Goal: Task Accomplishment & Management: Use online tool/utility

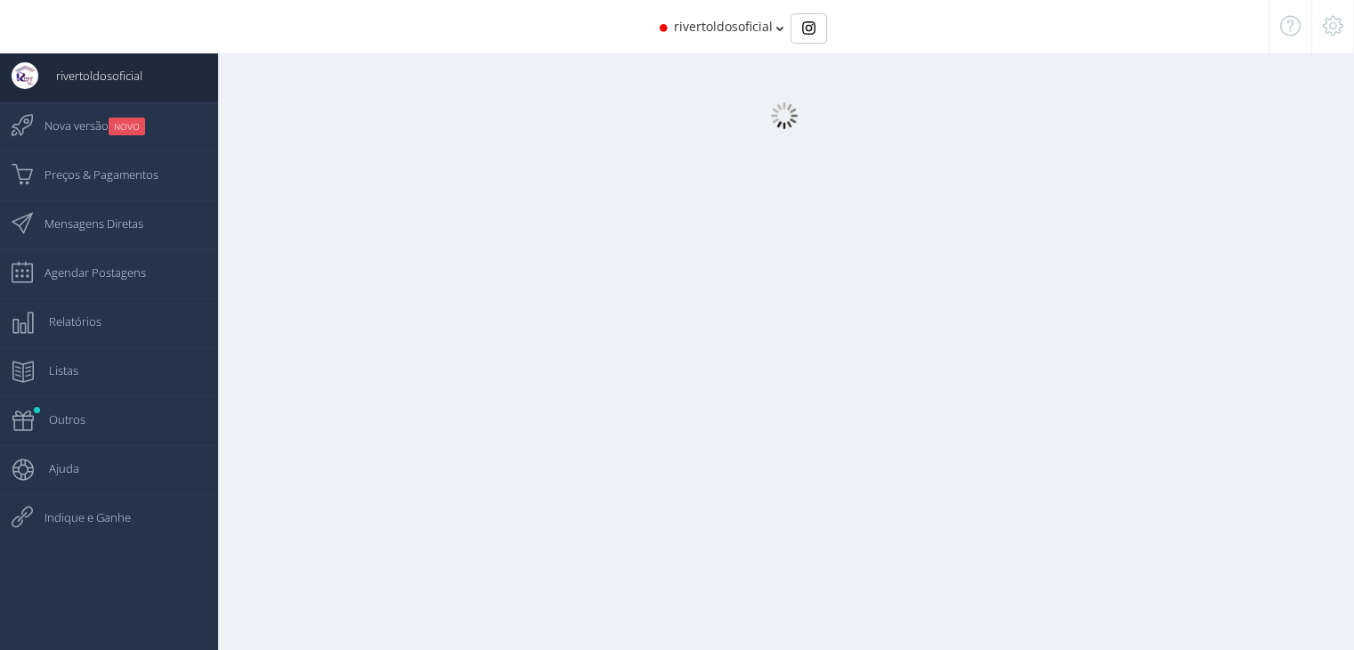
drag, startPoint x: 0, startPoint y: 0, endPoint x: 246, endPoint y: 125, distance: 275.8
click at [246, 125] on center at bounding box center [784, 115] width 1140 height 27
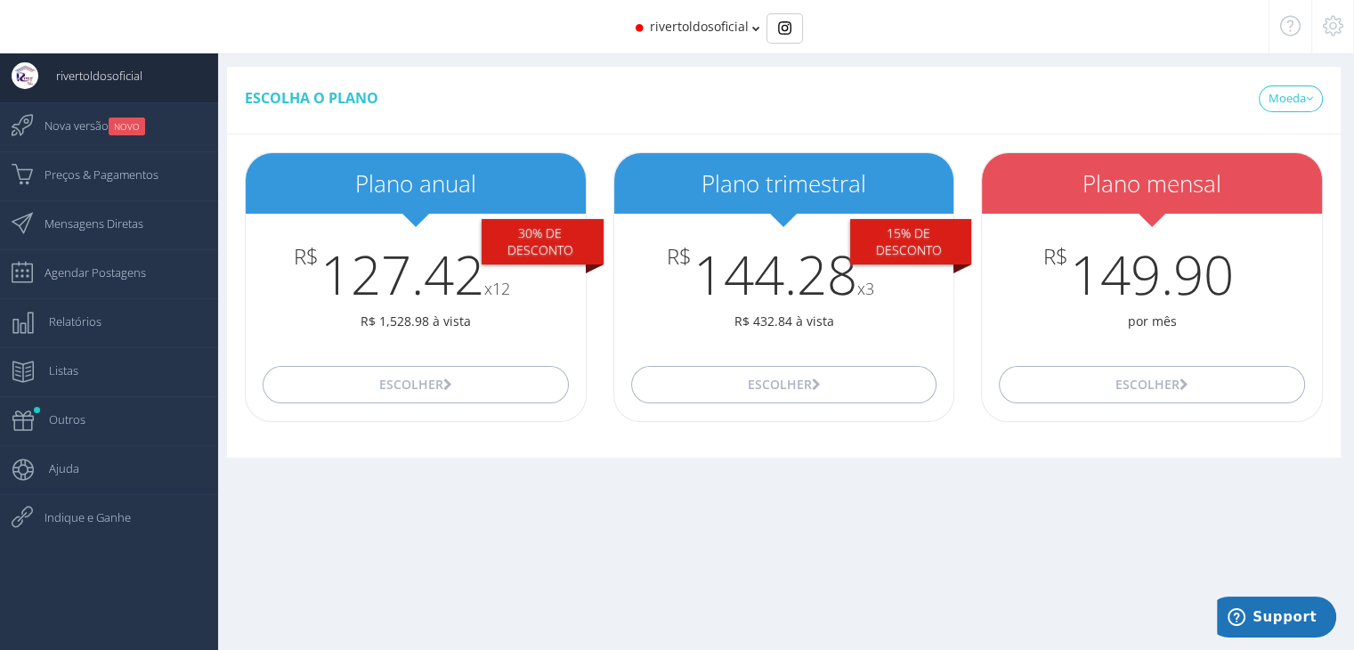
click at [1324, 29] on icon at bounding box center [1332, 26] width 20 height 12
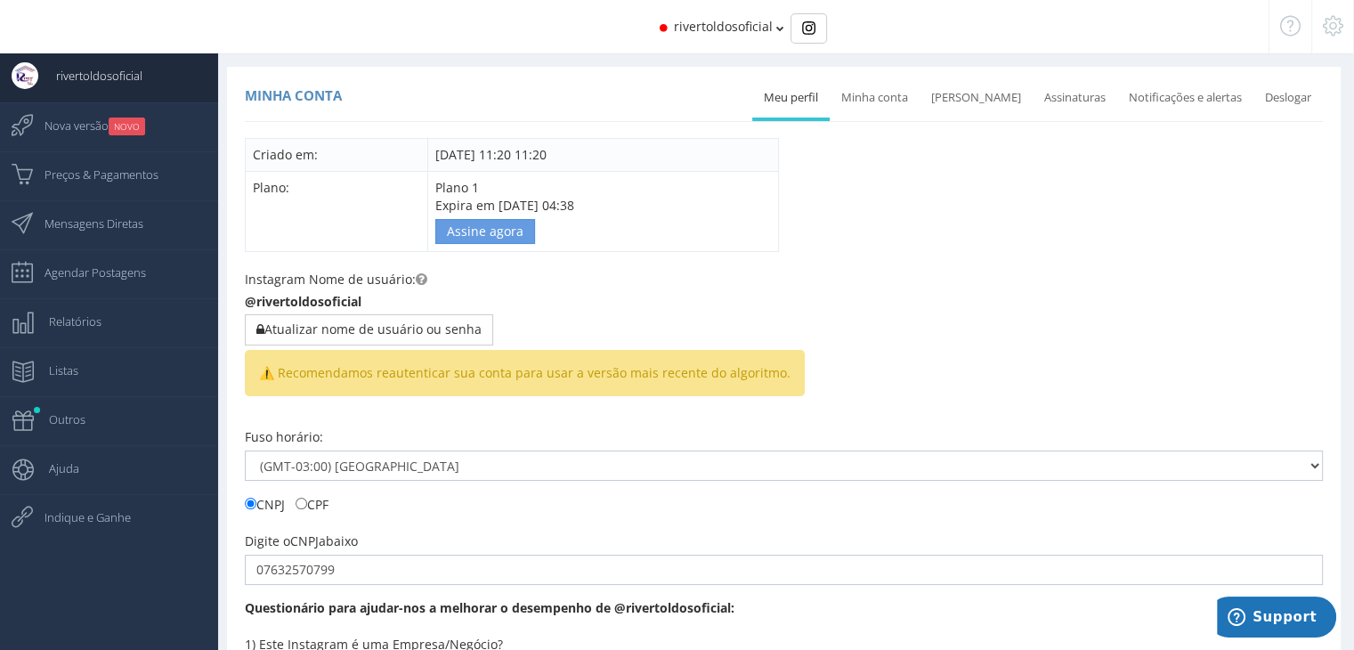
click at [853, 223] on div "Criado em: 13/10/2017 11:20 11:20 Plano: Plano 1 Expira em 25/08/2019 04:38 Ass…" at bounding box center [784, 195] width 1078 height 114
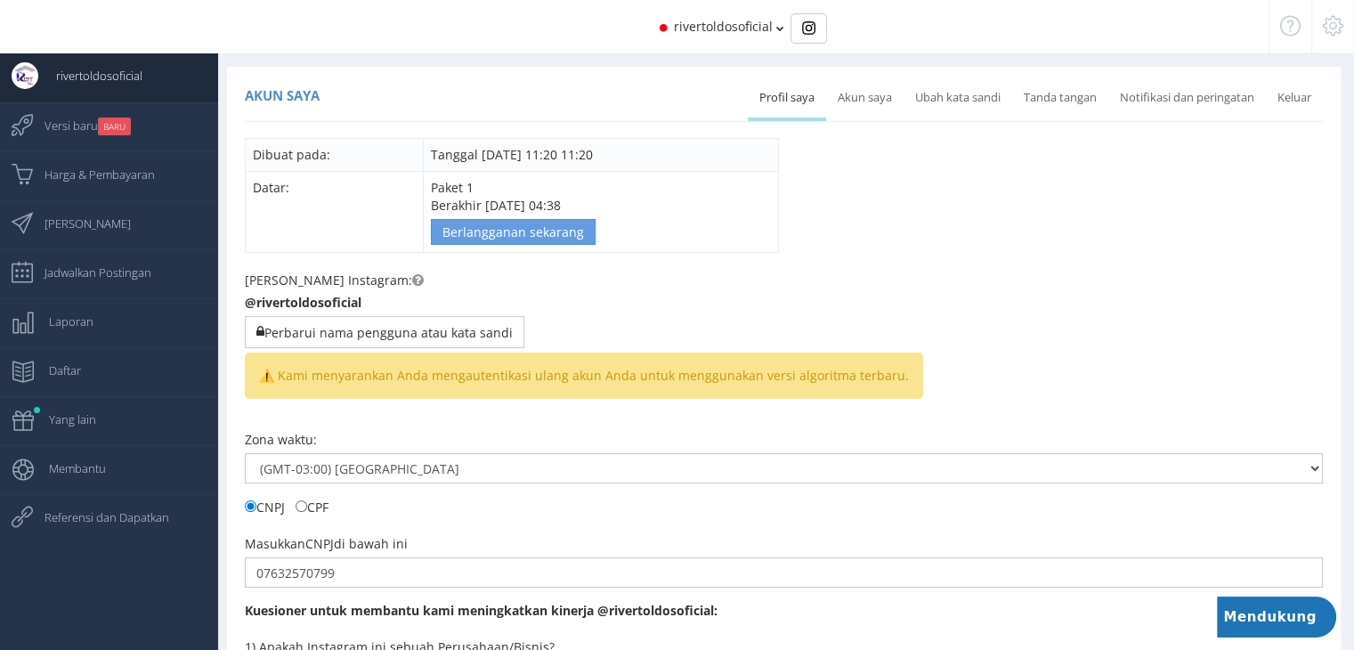
click at [796, 104] on font "Profil saya" at bounding box center [786, 97] width 55 height 16
click at [859, 101] on font "Akun saya" at bounding box center [864, 97] width 54 height 16
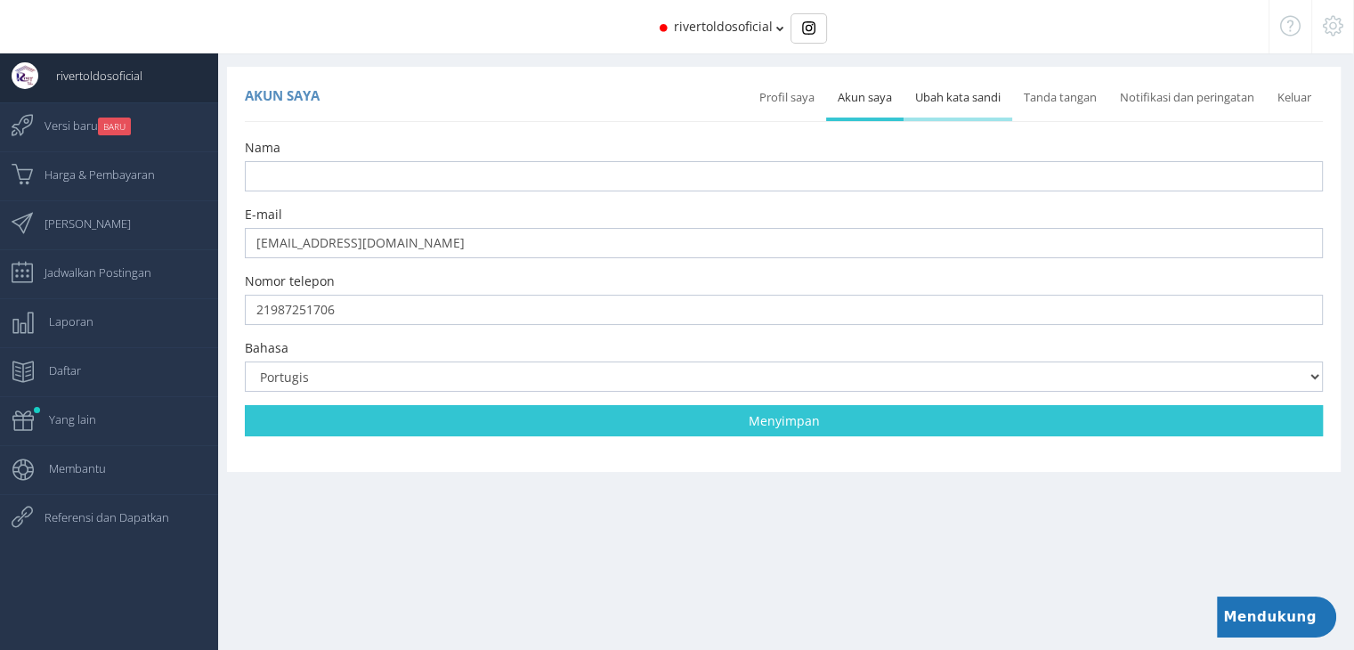
click at [990, 93] on font "Ubah kata sandi" at bounding box center [957, 97] width 85 height 16
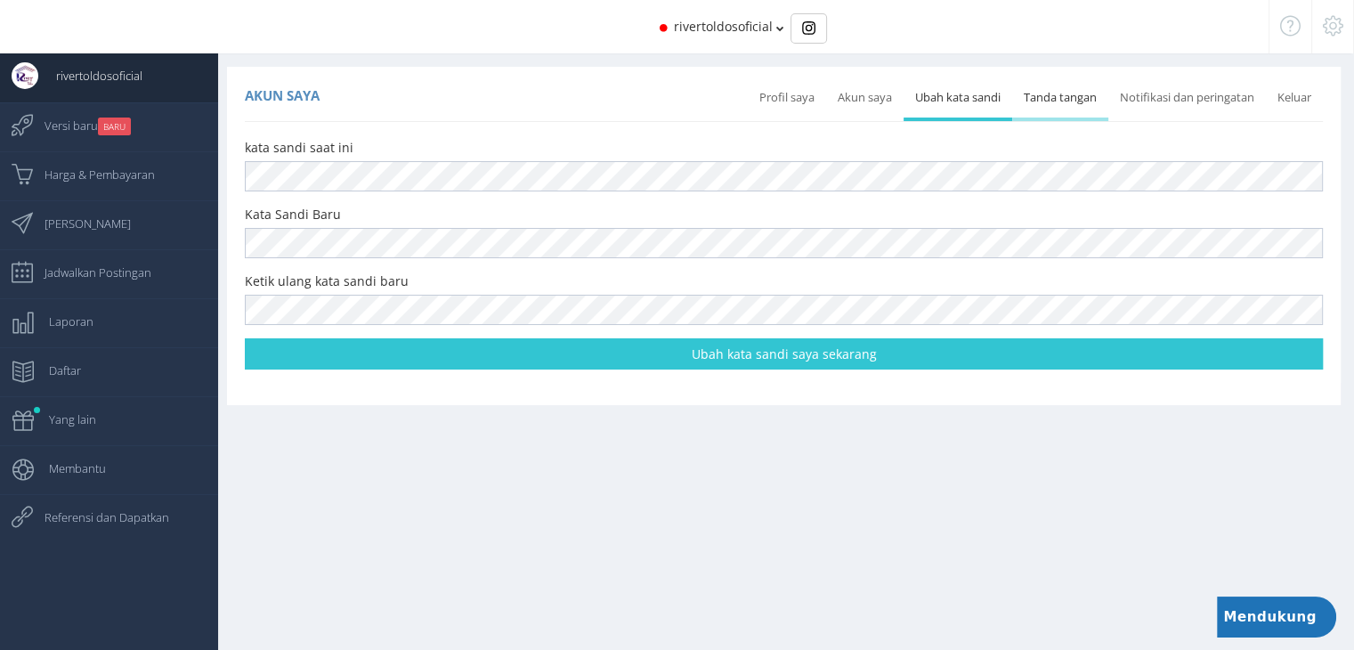
click at [1052, 96] on font "Tanda tangan" at bounding box center [1059, 97] width 73 height 16
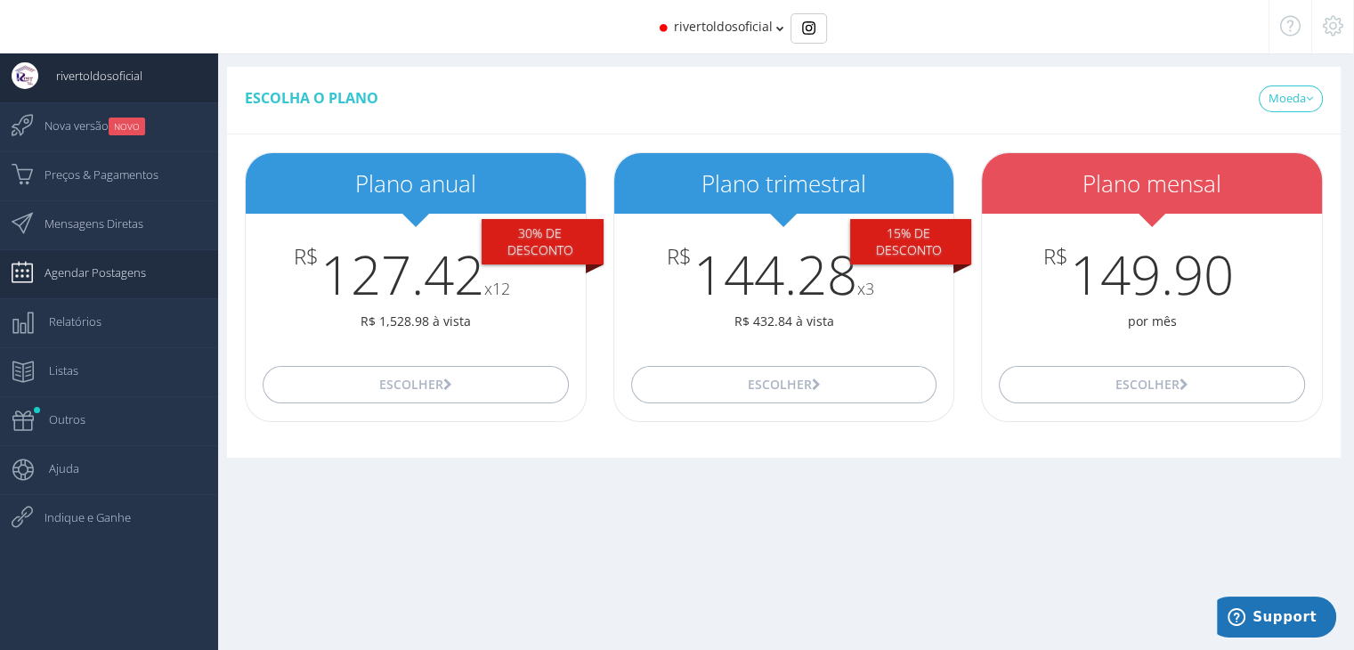
click at [100, 277] on span "Agendar Postagens" at bounding box center [86, 272] width 119 height 44
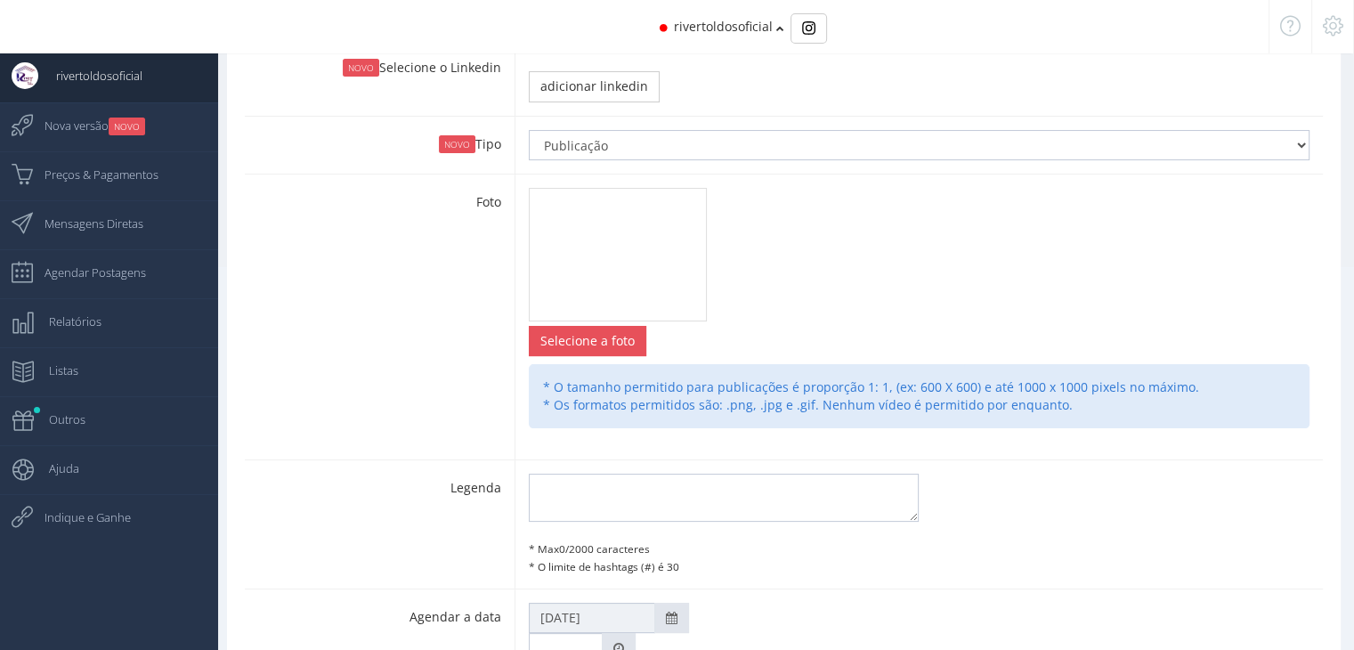
click at [456, 327] on div "Foto Selecione a foto Change Remove * O tamanho permitido para publicações é pr…" at bounding box center [784, 317] width 1078 height 286
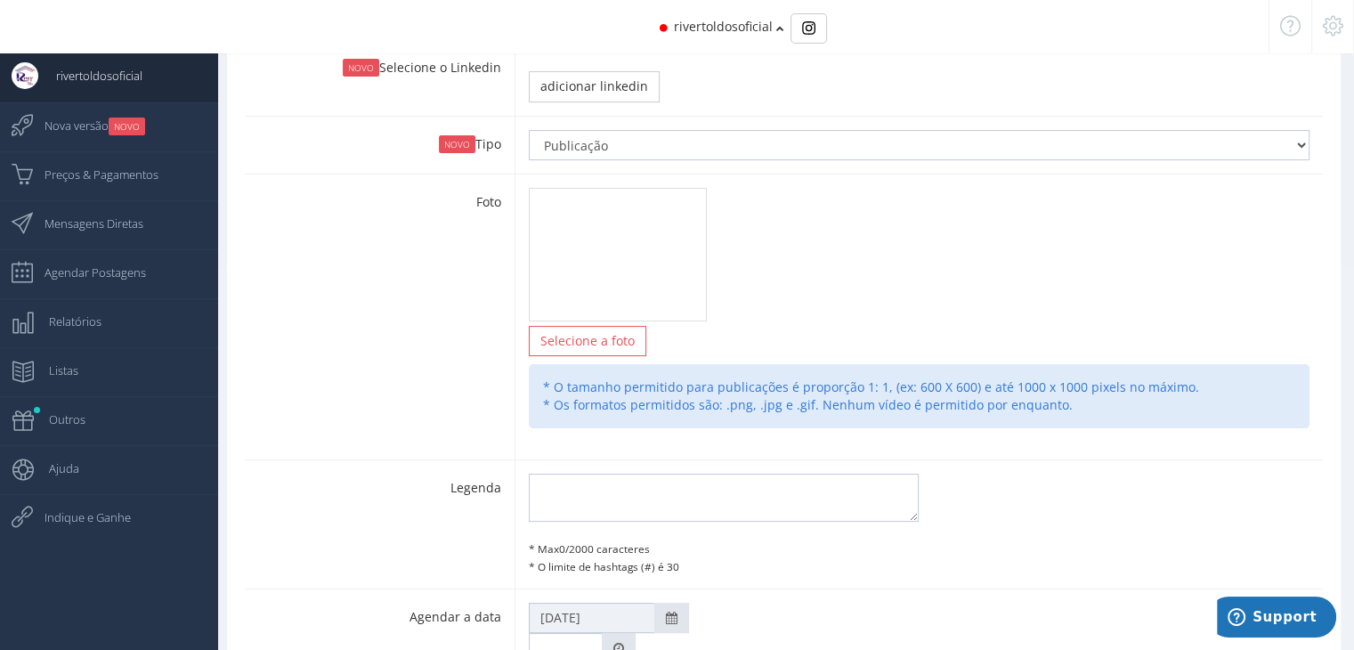
type input "2:20"
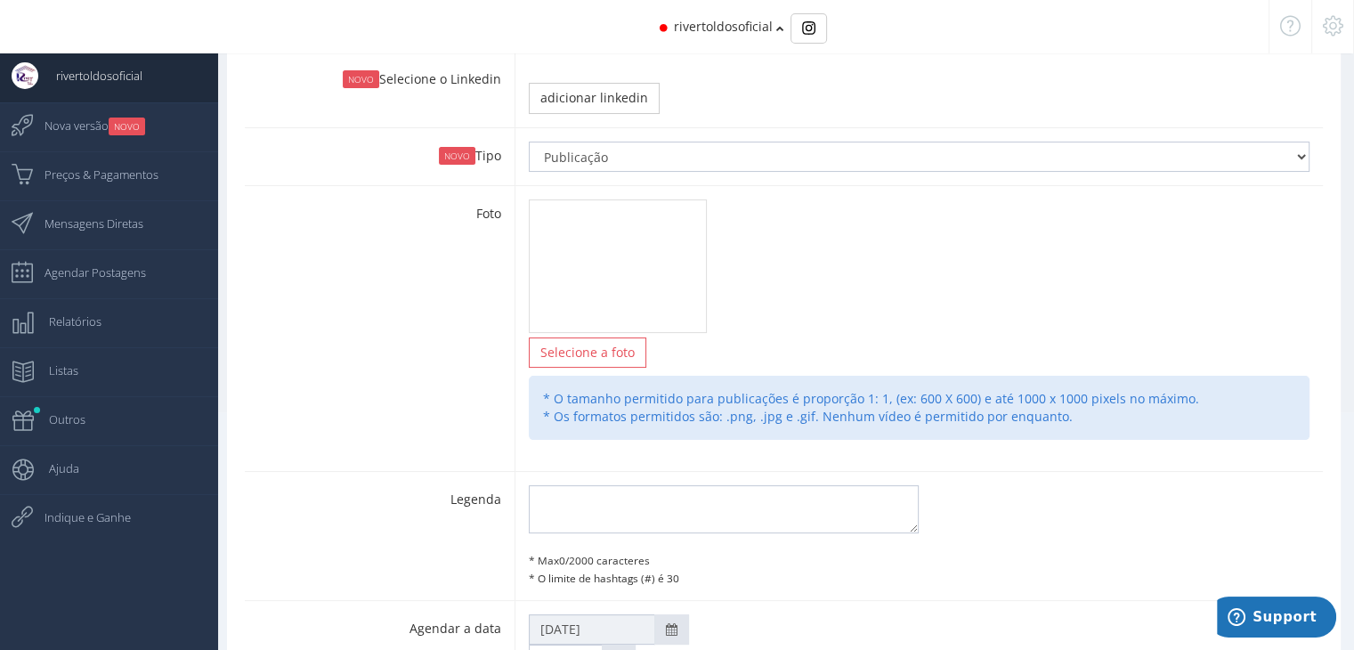
scroll to position [267, 0]
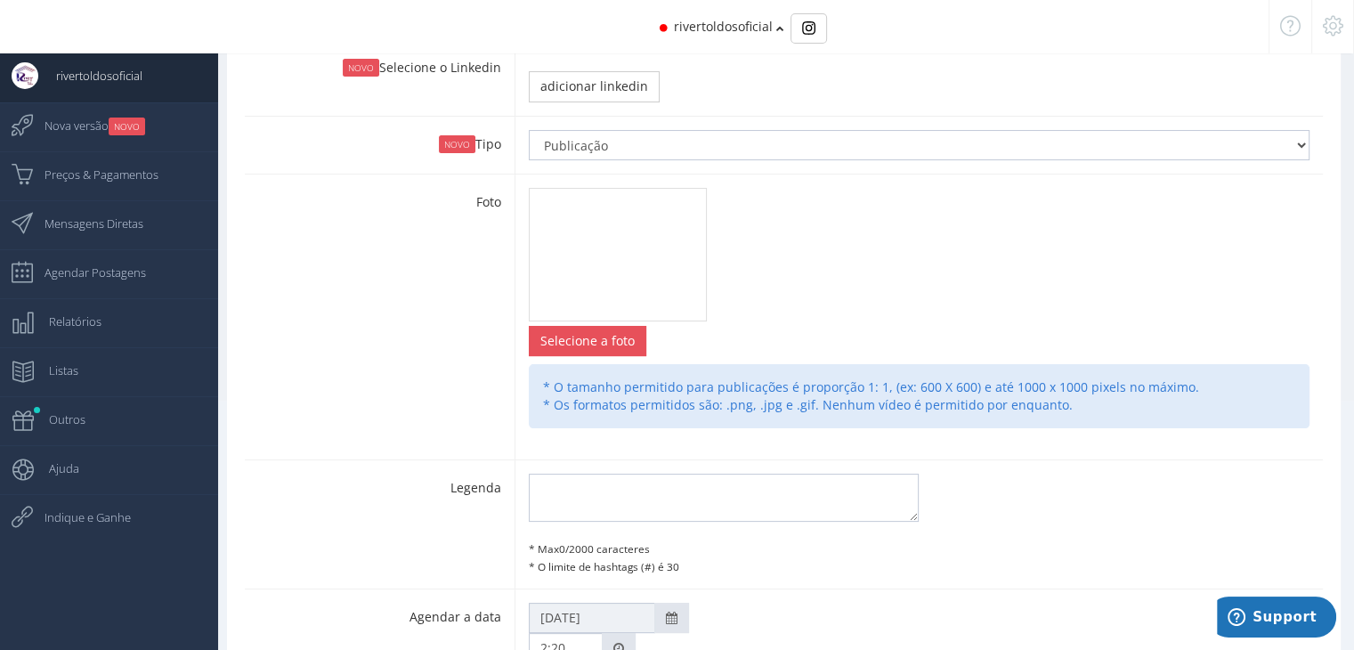
click at [589, 328] on input "file" at bounding box center [588, 341] width 116 height 28
type input "C:\fakepath\ai.jpg"
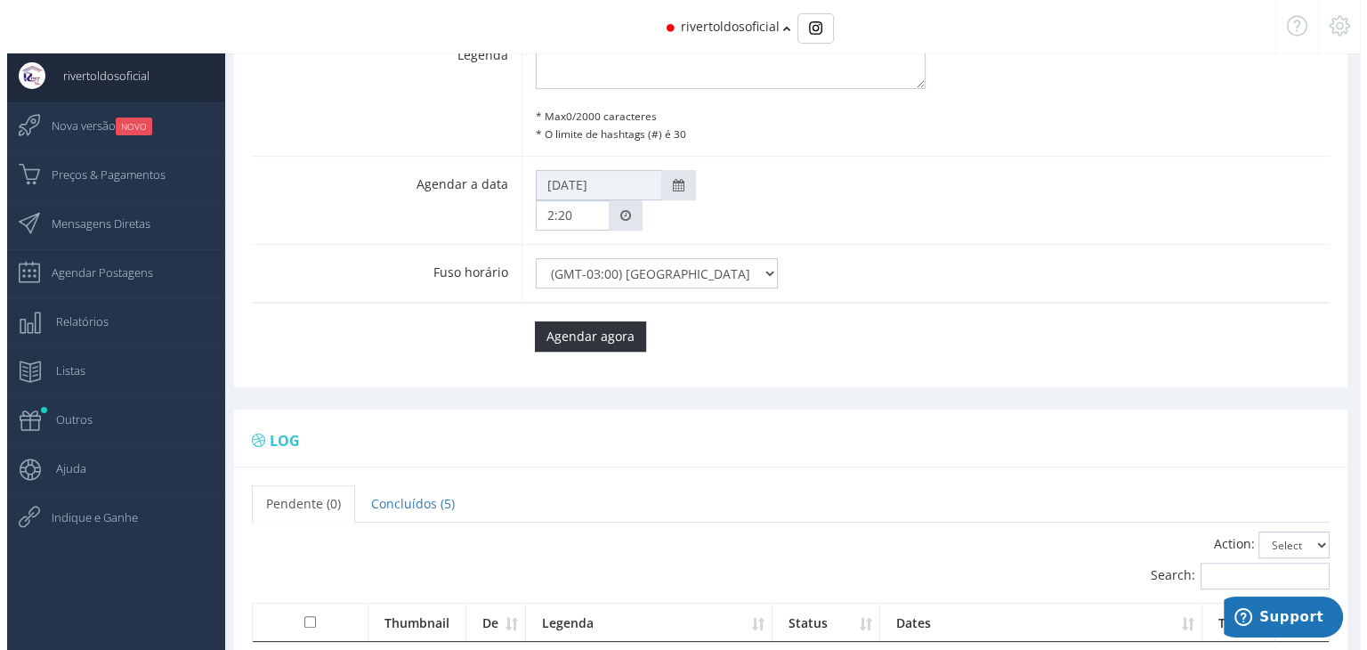
scroll to position [763, 0]
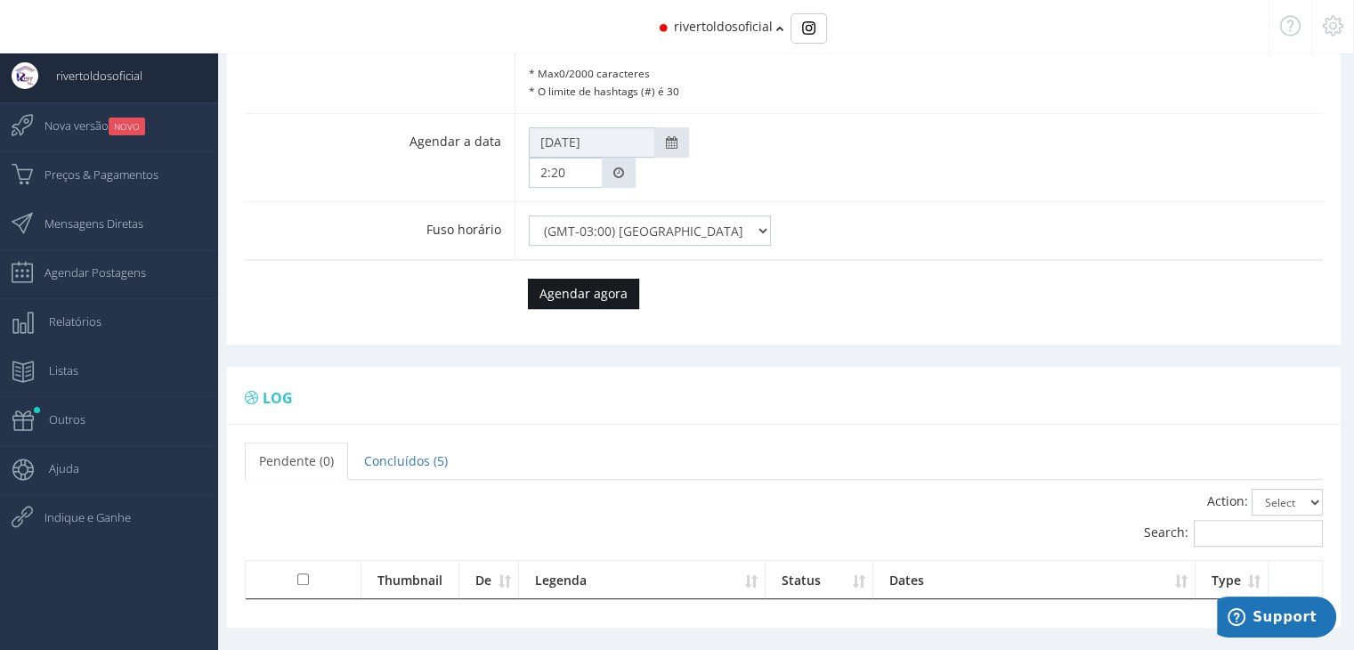
click at [564, 279] on input "Agendar agora" at bounding box center [583, 294] width 111 height 30
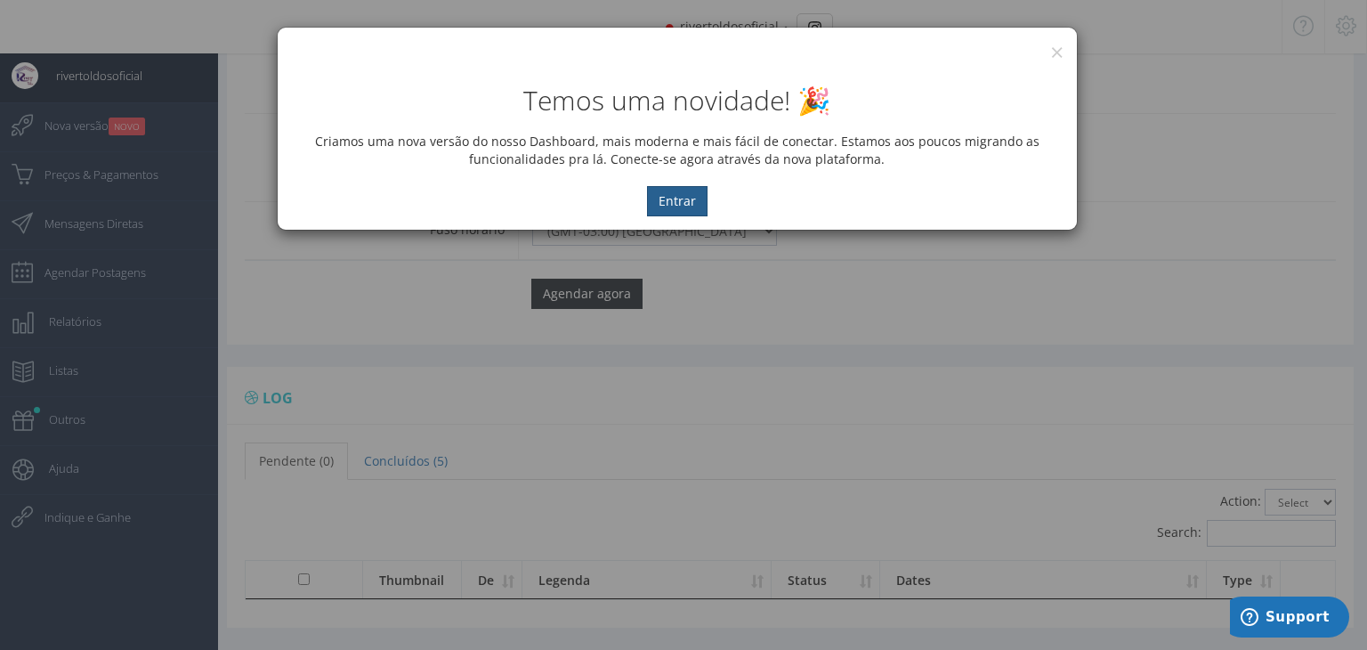
click at [666, 206] on button "Entrar" at bounding box center [677, 201] width 61 height 30
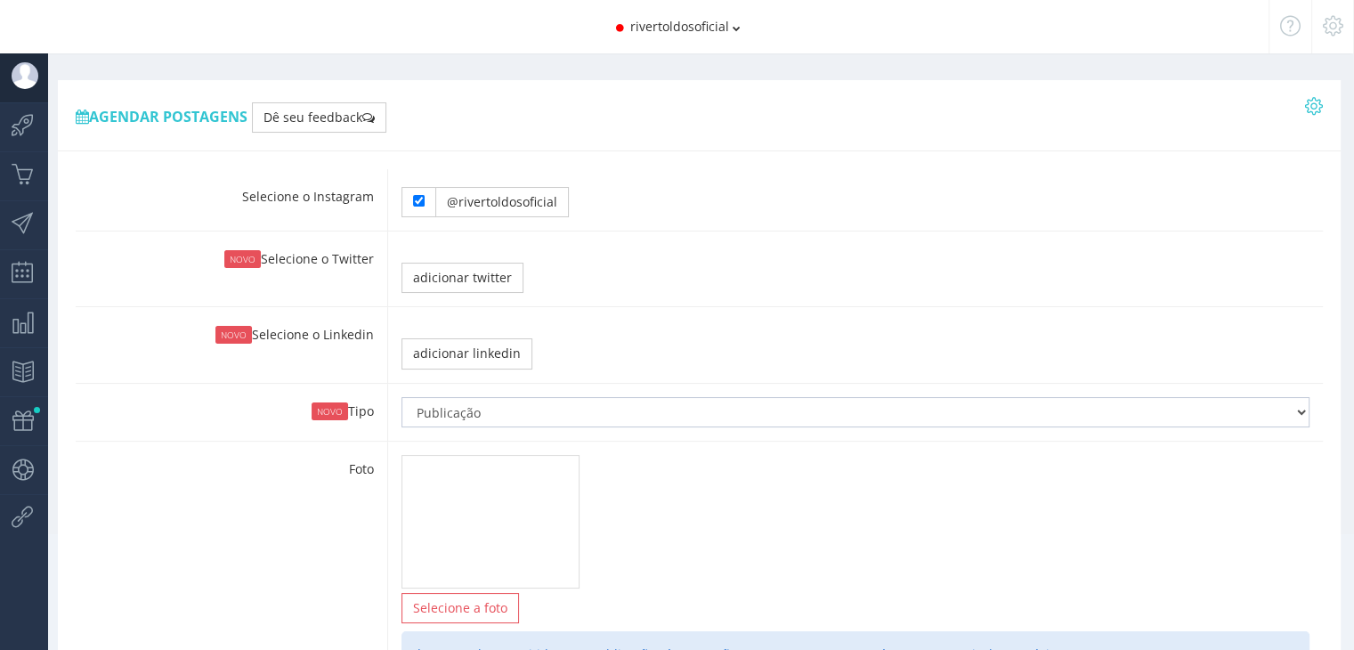
type input "2:25"
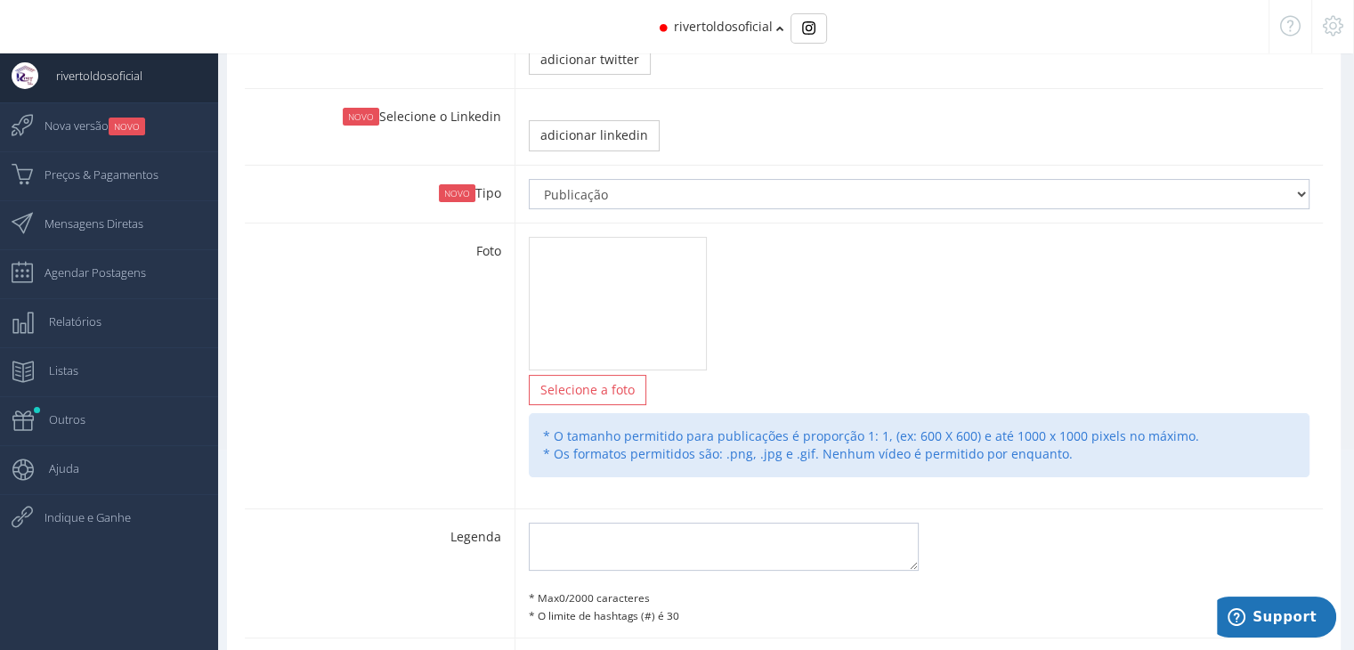
scroll to position [267, 0]
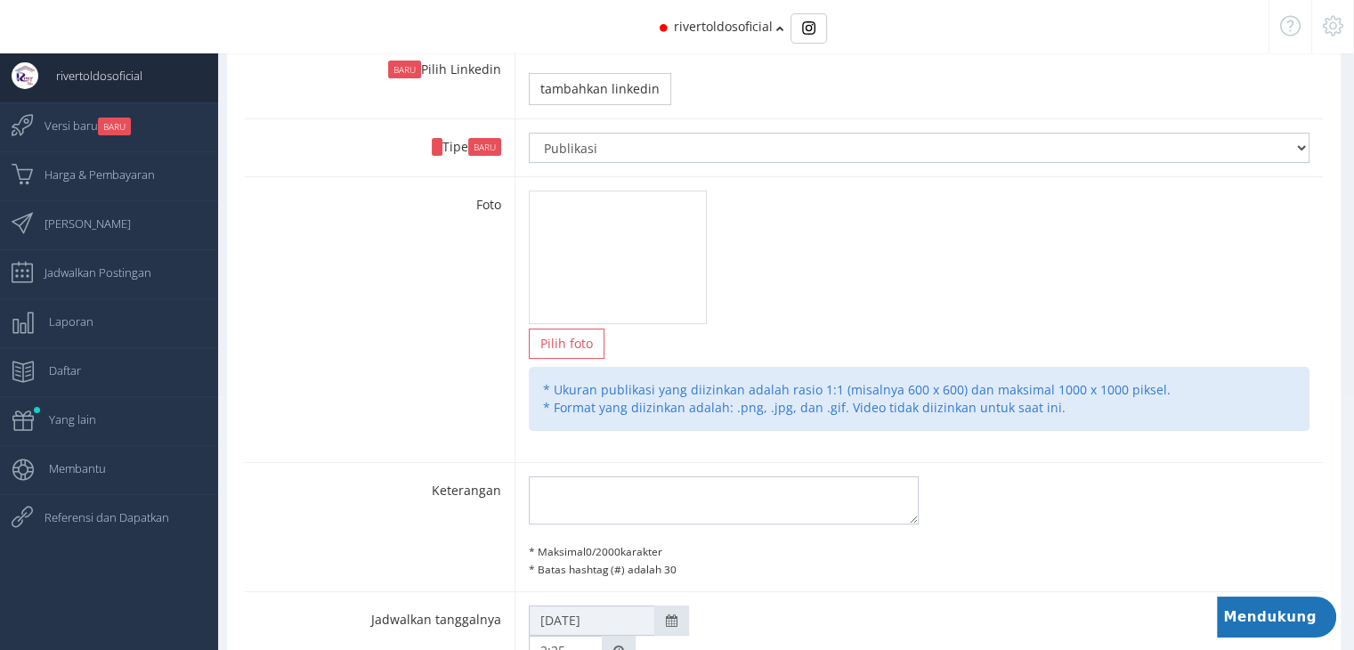
click at [837, 258] on div "Pilih foto Mengubah Menghapus * Ukuran publikasi yang diizinkan adalah rasio 1:…" at bounding box center [918, 319] width 808 height 285
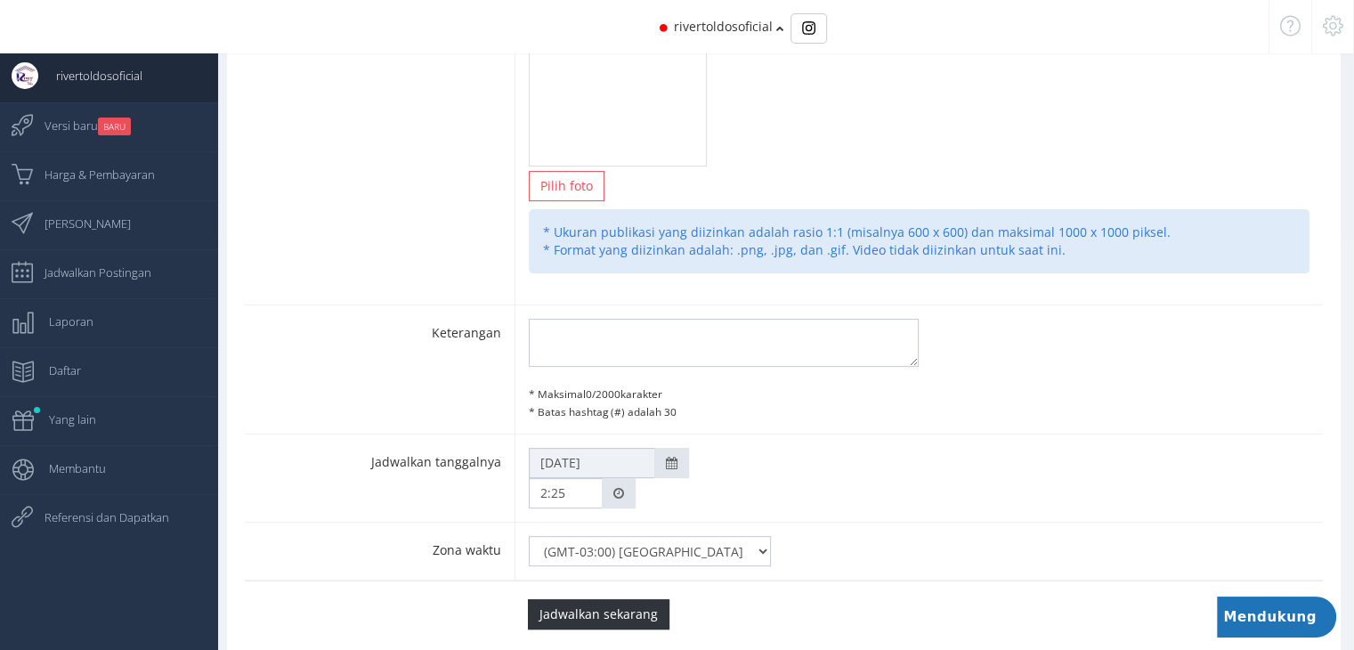
scroll to position [449, 0]
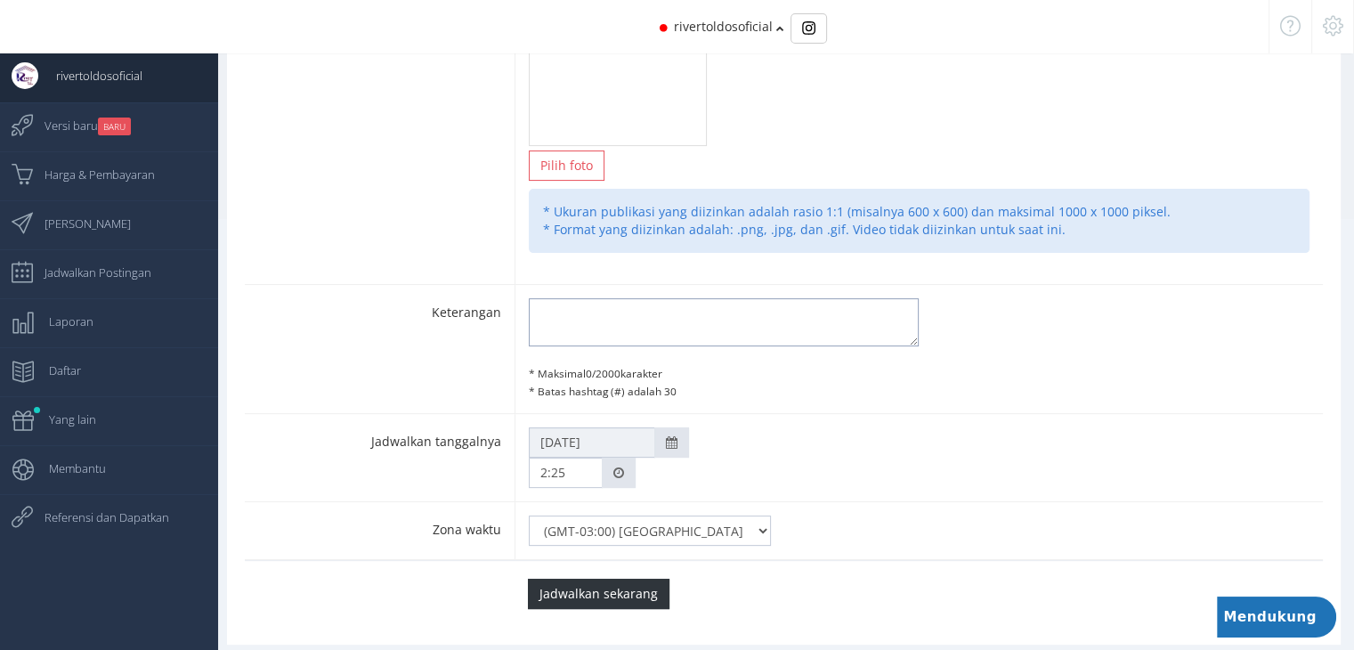
click at [598, 324] on textarea at bounding box center [724, 322] width 391 height 48
type textarea "#"
